Goal: Task Accomplishment & Management: Use online tool/utility

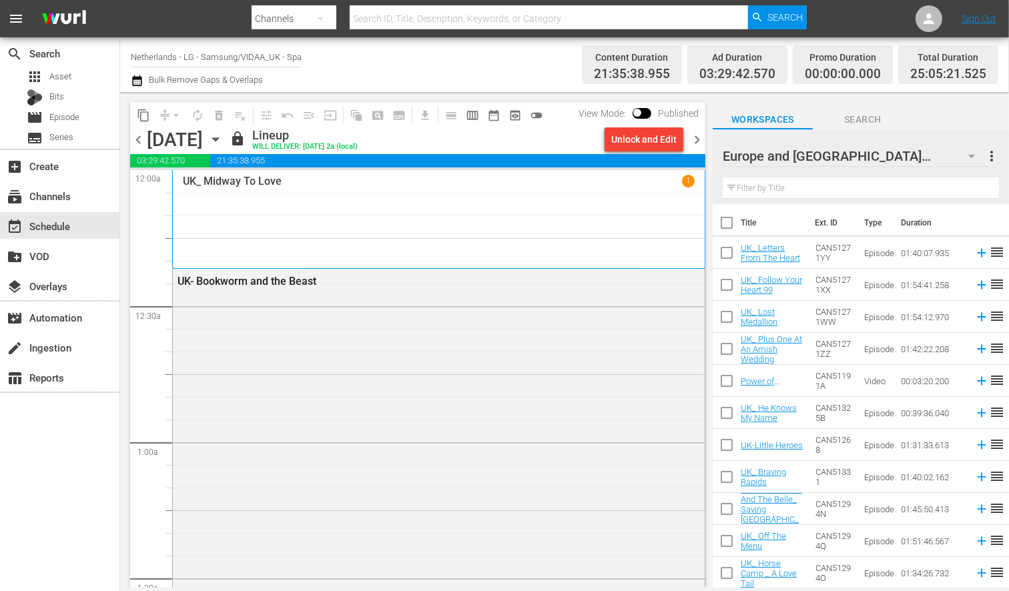
scroll to position [6213, 0]
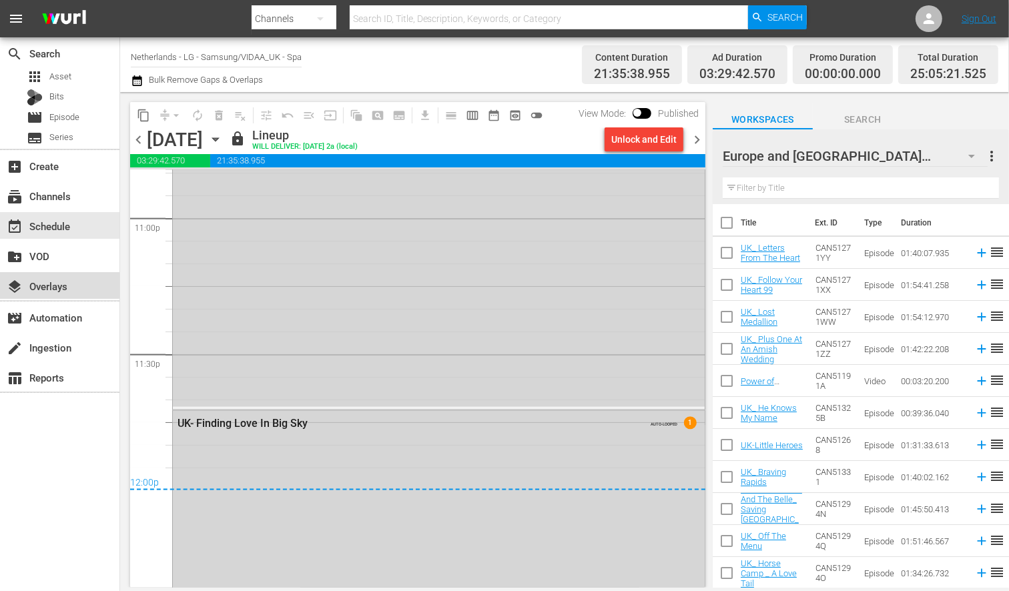
click at [49, 284] on div "layers Overlays" at bounding box center [37, 284] width 75 height 12
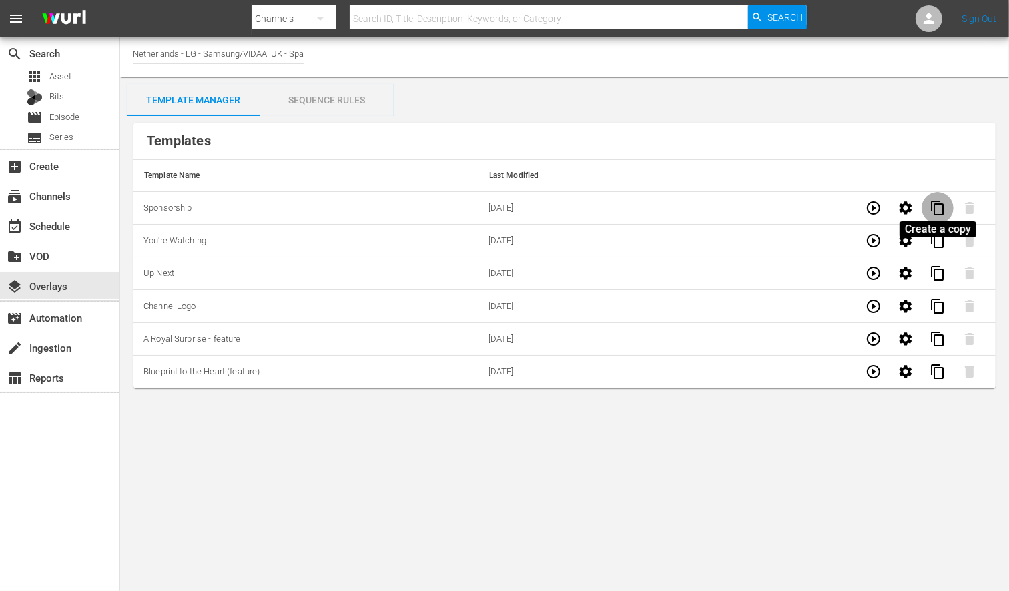
click at [935, 205] on span "content_copy" at bounding box center [937, 208] width 16 height 16
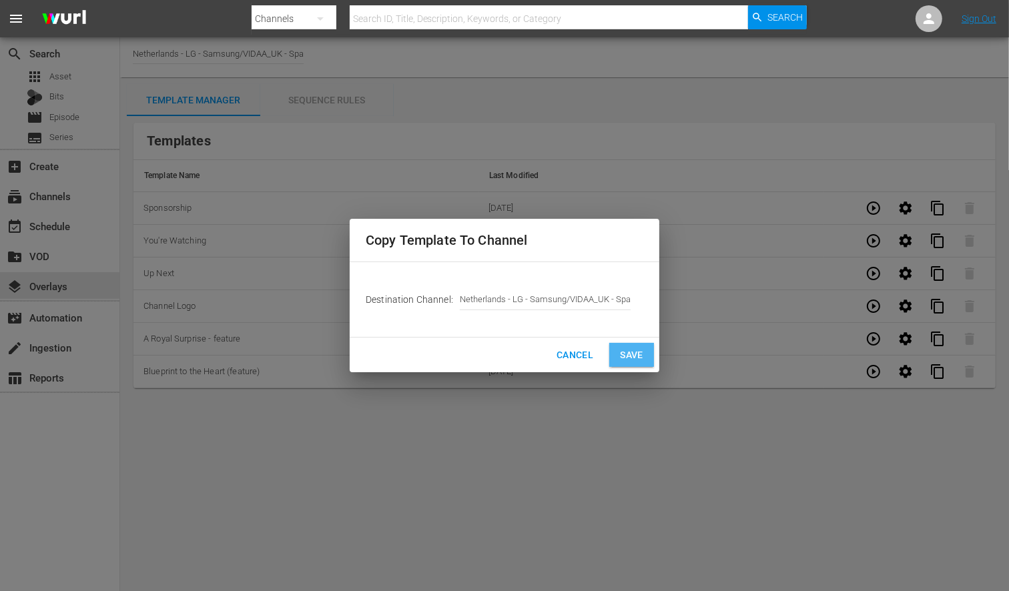
click at [632, 344] on button "Save" at bounding box center [631, 355] width 45 height 25
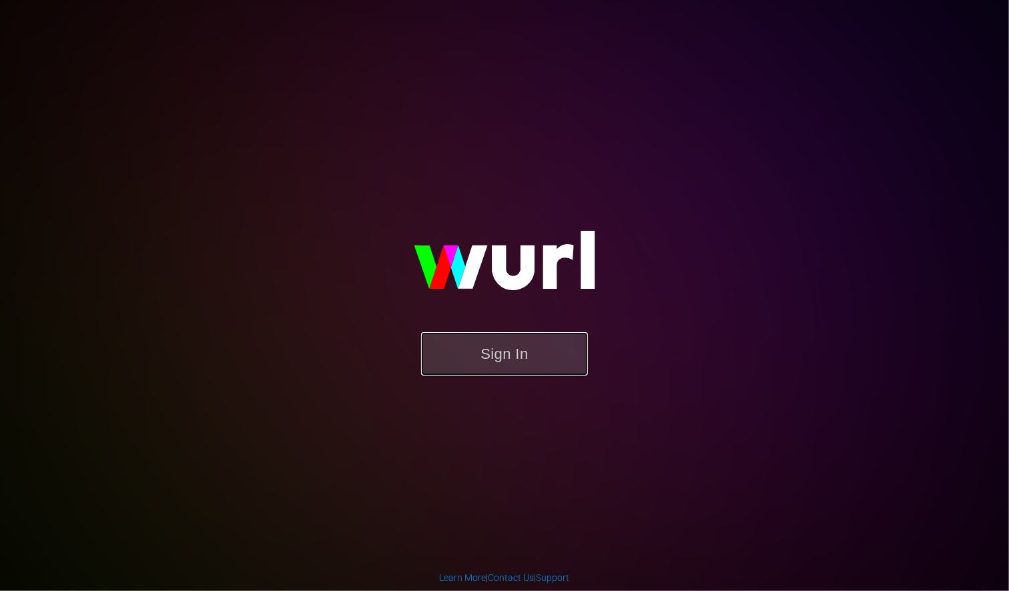
click at [528, 356] on button "Sign In" at bounding box center [504, 353] width 167 height 43
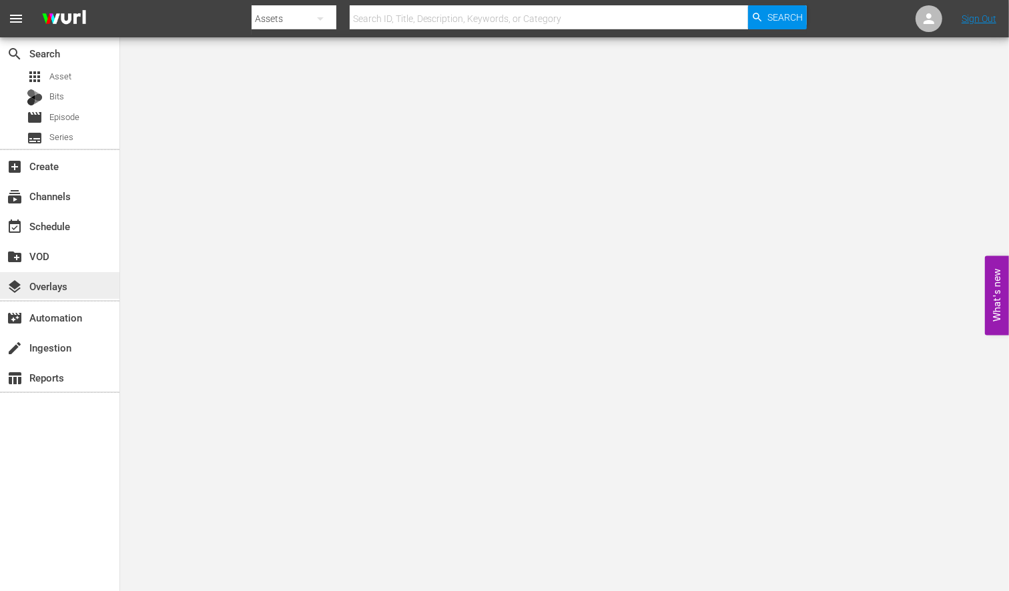
click at [61, 280] on div "layers Overlays" at bounding box center [37, 284] width 75 height 12
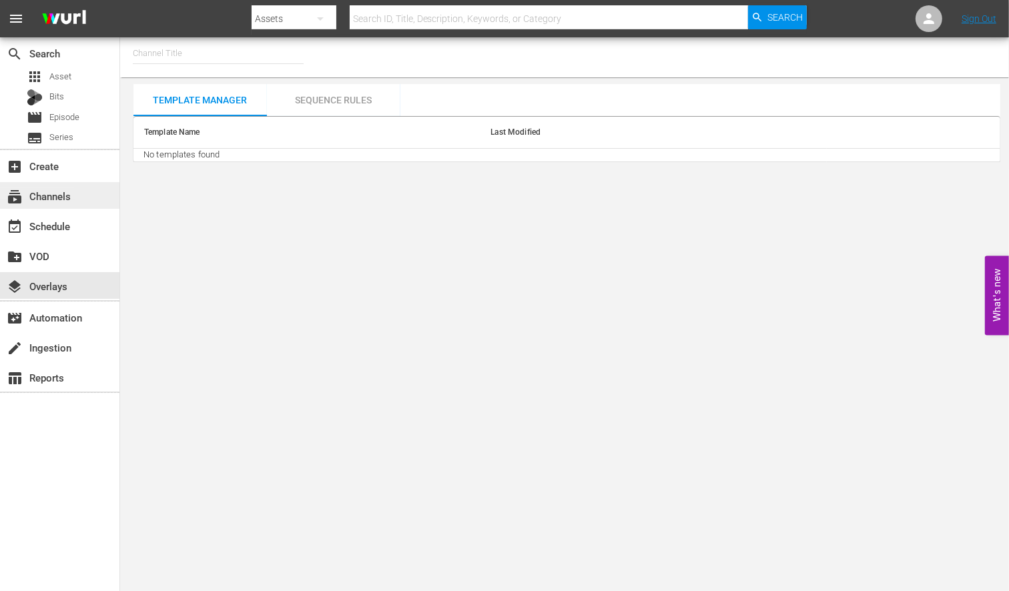
click at [61, 191] on div "subscriptions Channels" at bounding box center [37, 194] width 75 height 12
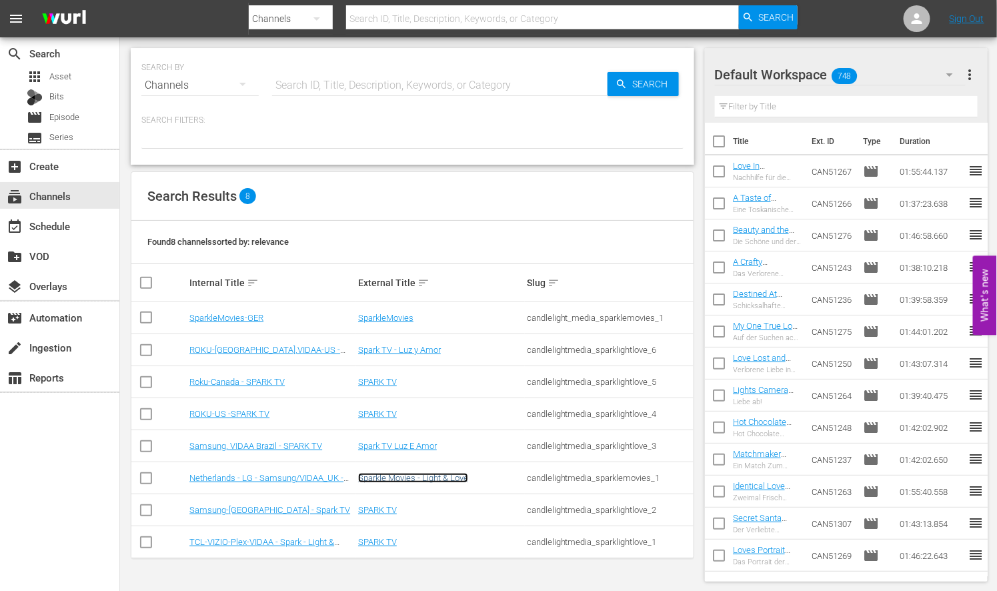
click at [410, 476] on link "Sparkle Movies - Light & Love" at bounding box center [413, 478] width 110 height 10
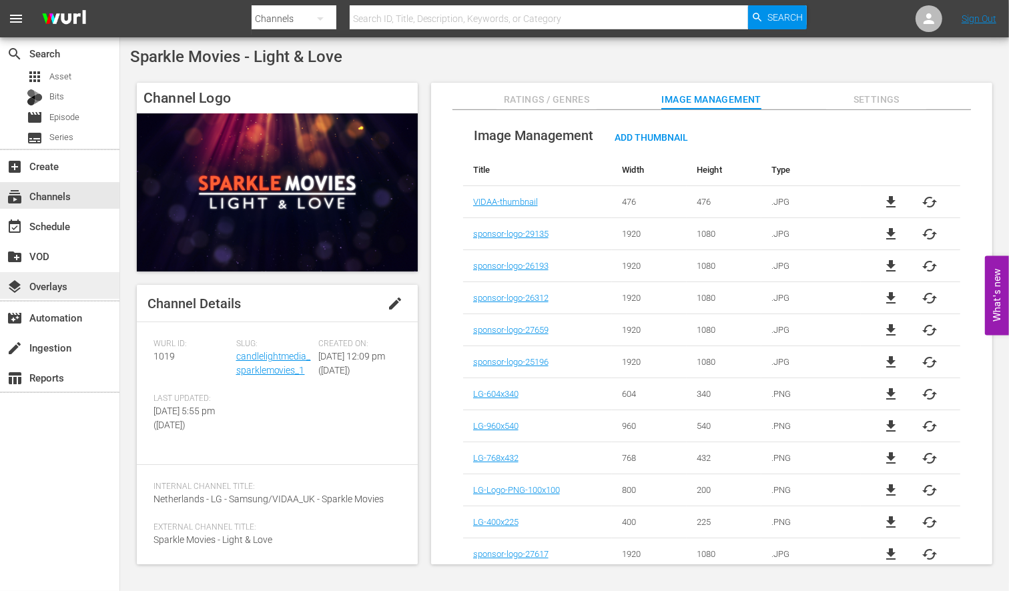
click at [55, 288] on div "layers Overlays" at bounding box center [37, 284] width 75 height 12
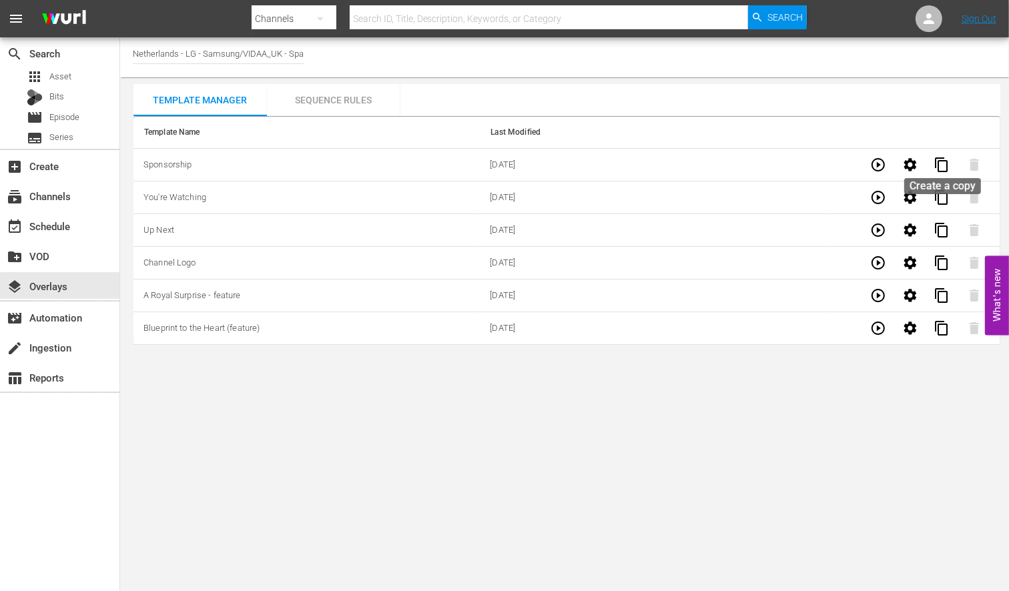
click at [942, 161] on span "content_copy" at bounding box center [942, 165] width 16 height 16
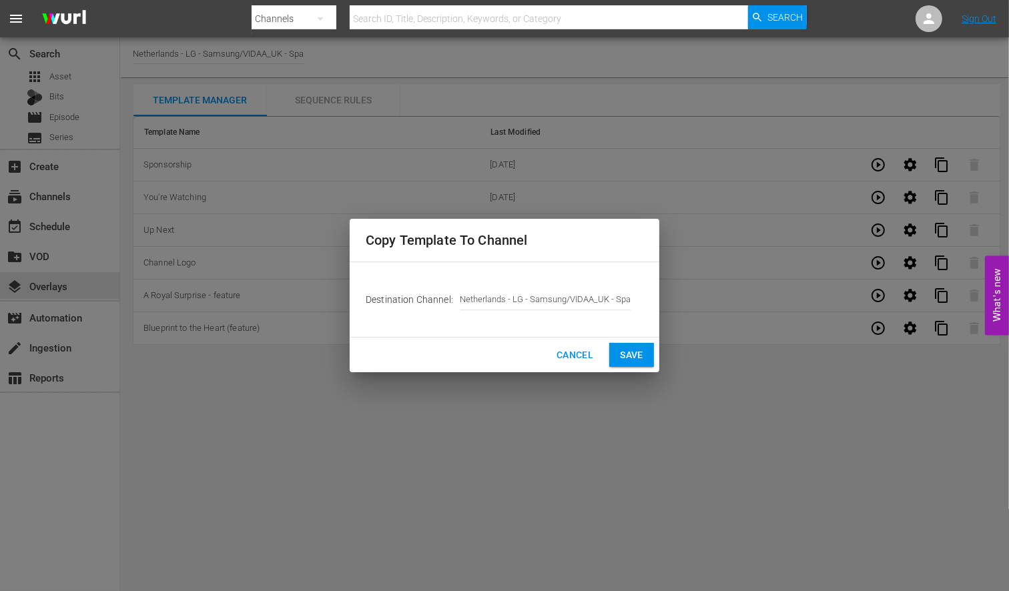
click at [625, 361] on span "Save" at bounding box center [631, 355] width 23 height 17
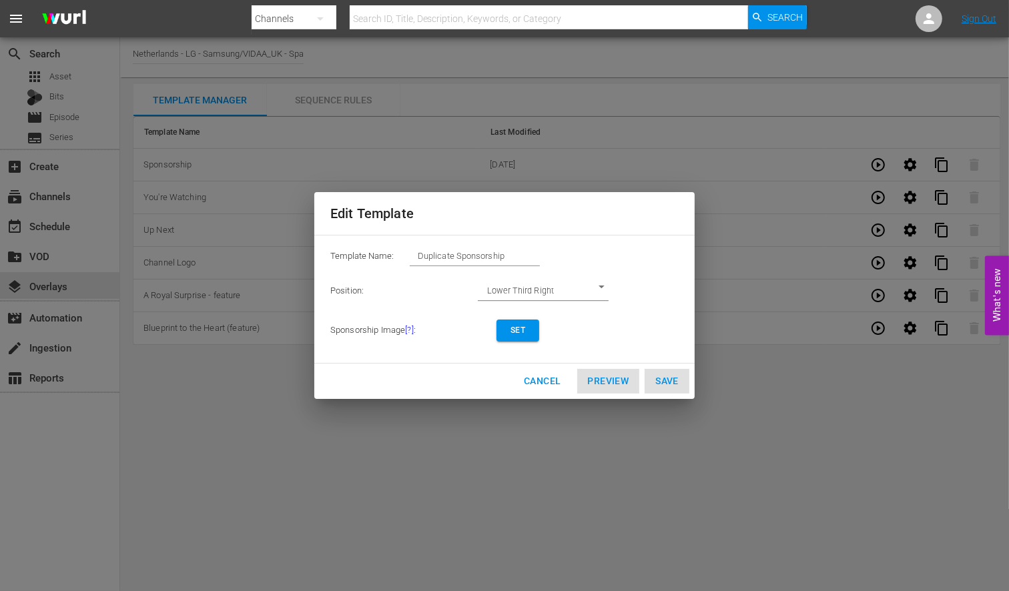
click at [510, 260] on input "Duplicate Sponsorship" at bounding box center [475, 256] width 130 height 19
type input "D"
click at [522, 330] on span "Set" at bounding box center [517, 331] width 21 height 14
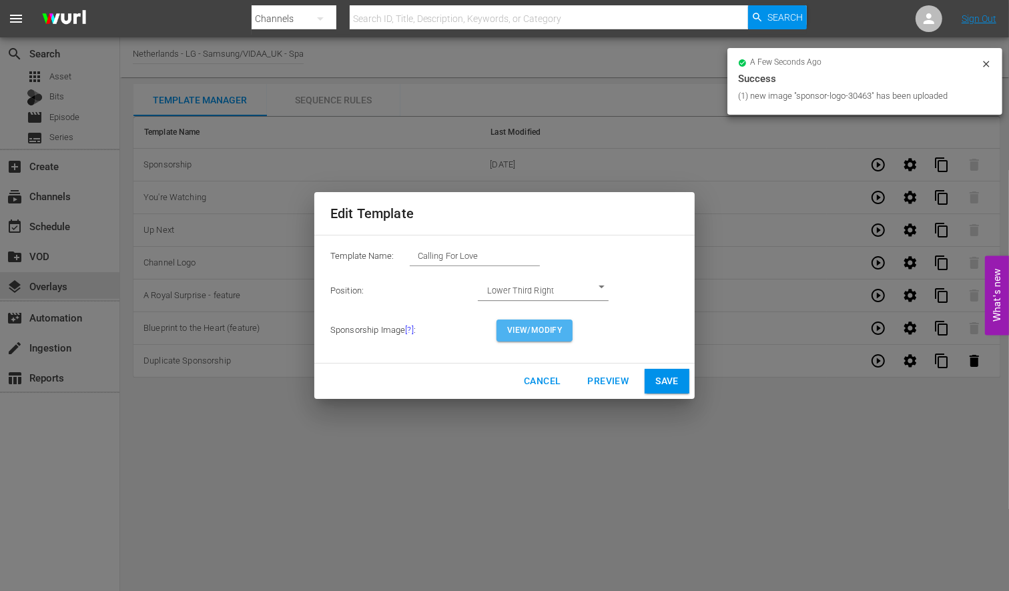
click at [527, 330] on span "View/Modify" at bounding box center [534, 331] width 55 height 14
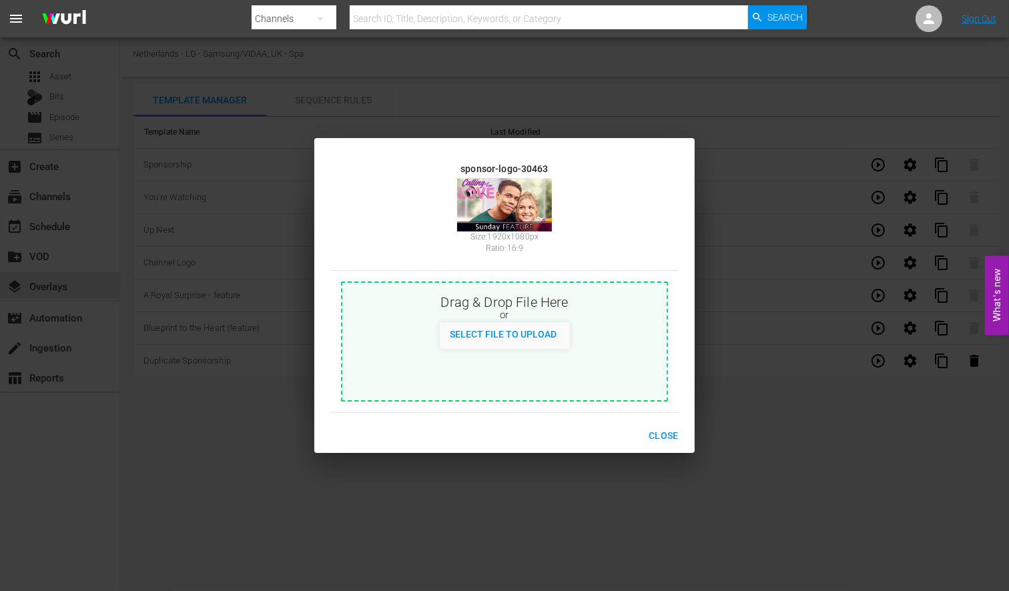
click at [662, 428] on span "Close" at bounding box center [663, 436] width 30 height 17
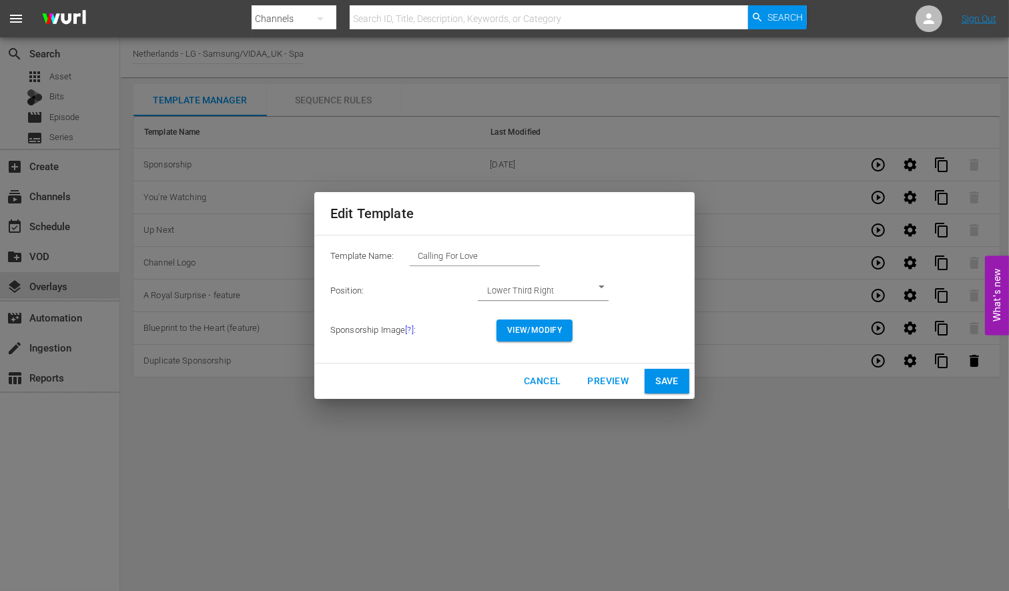
click at [667, 378] on span "Save" at bounding box center [666, 381] width 23 height 17
type input "Duplicate Sponsorship"
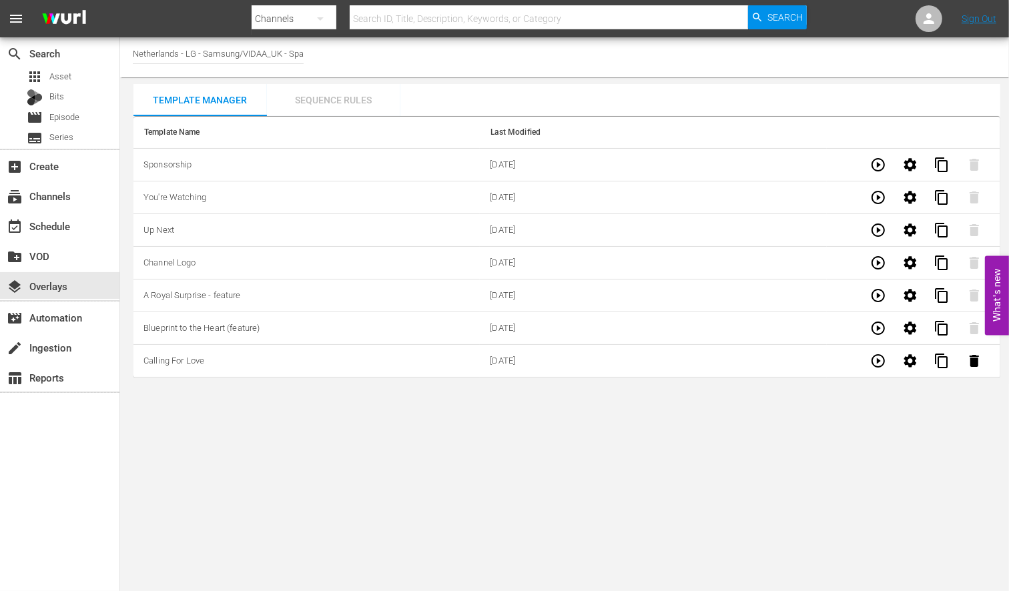
click at [336, 100] on div "Sequence Rules" at bounding box center [333, 100] width 133 height 32
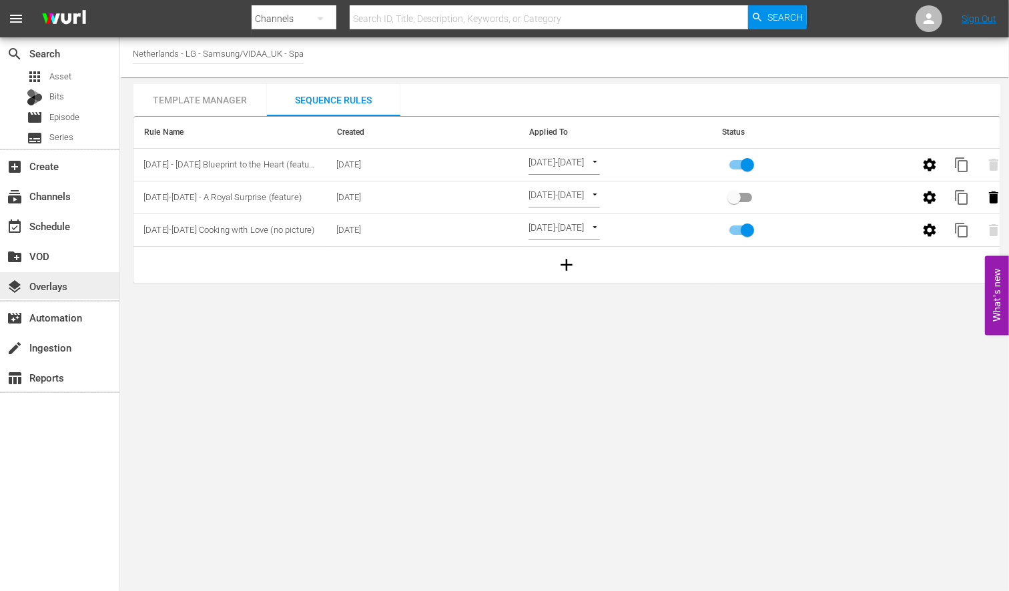
click at [55, 282] on div "layers Overlays" at bounding box center [37, 284] width 75 height 12
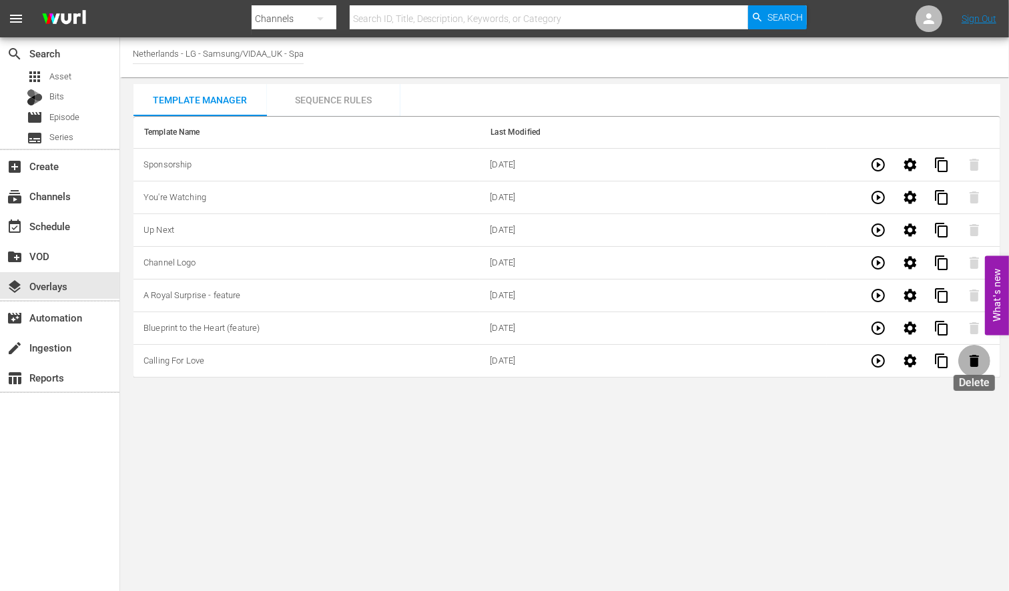
click at [970, 361] on icon "button" at bounding box center [973, 361] width 9 height 12
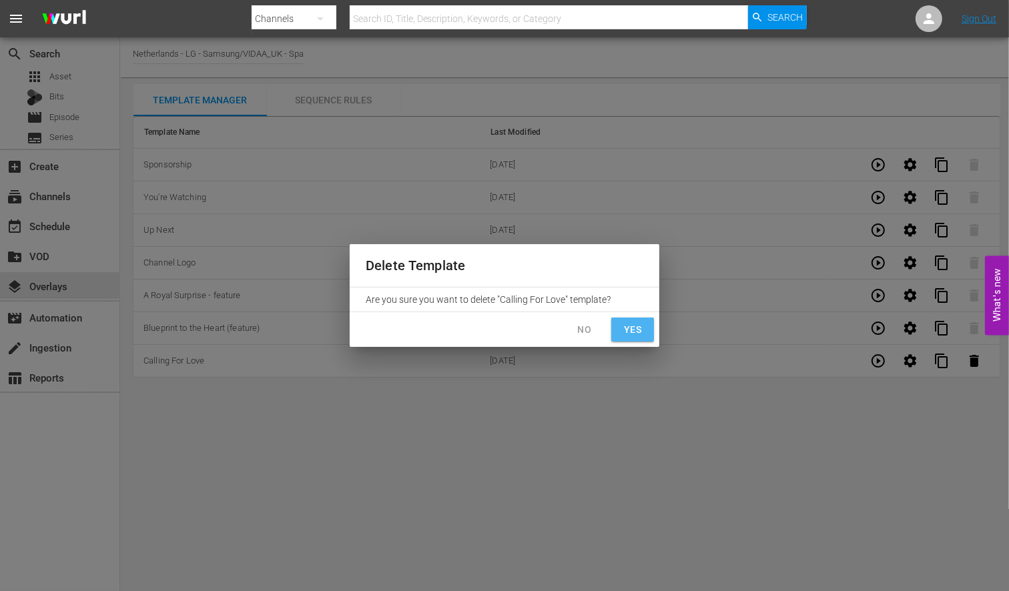
click at [626, 322] on span "Yes" at bounding box center [632, 330] width 21 height 17
